Goal: Book appointment/travel/reservation

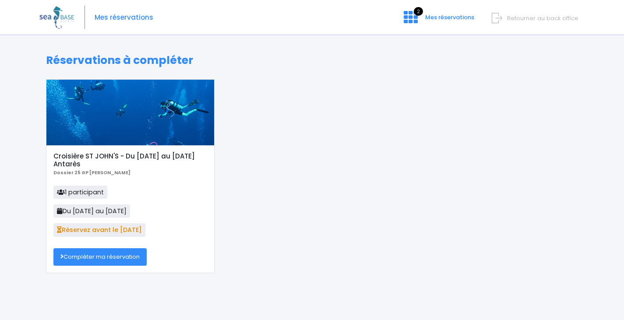
click at [95, 257] on link "Compléter ma réservation" at bounding box center [99, 257] width 93 height 18
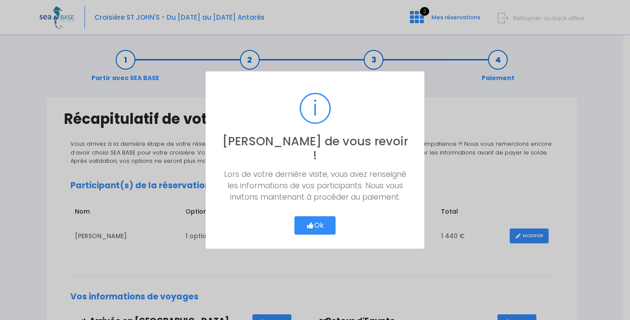
click at [321, 219] on button "Ok" at bounding box center [315, 225] width 41 height 18
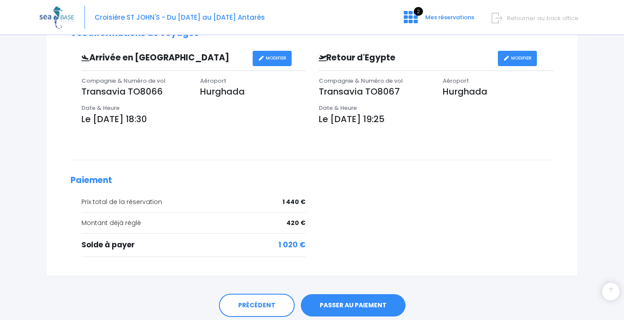
scroll to position [295, 0]
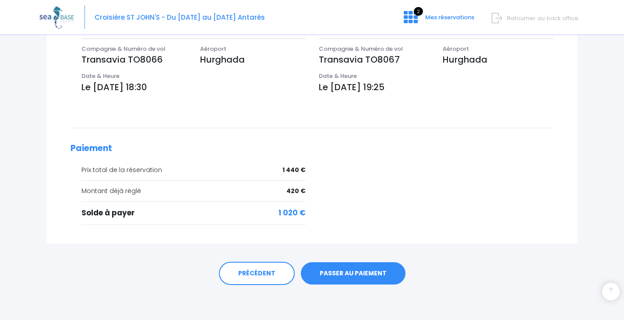
click at [364, 276] on link "PASSER AU PAIEMENT" at bounding box center [353, 273] width 105 height 23
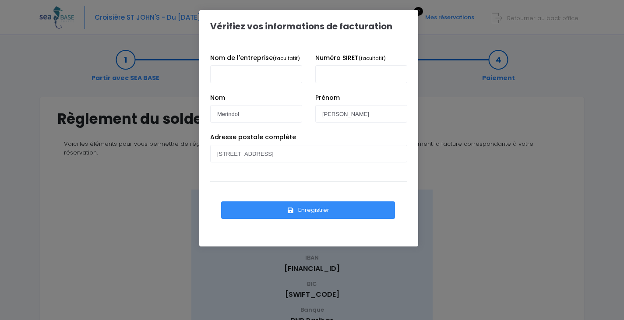
click at [323, 208] on button "Enregistrer" at bounding box center [308, 210] width 174 height 18
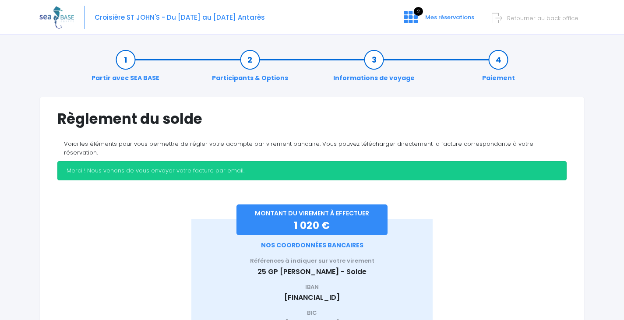
click at [535, 18] on span "Retourner au back office" at bounding box center [542, 18] width 71 height 8
